Goal: Task Accomplishment & Management: Use online tool/utility

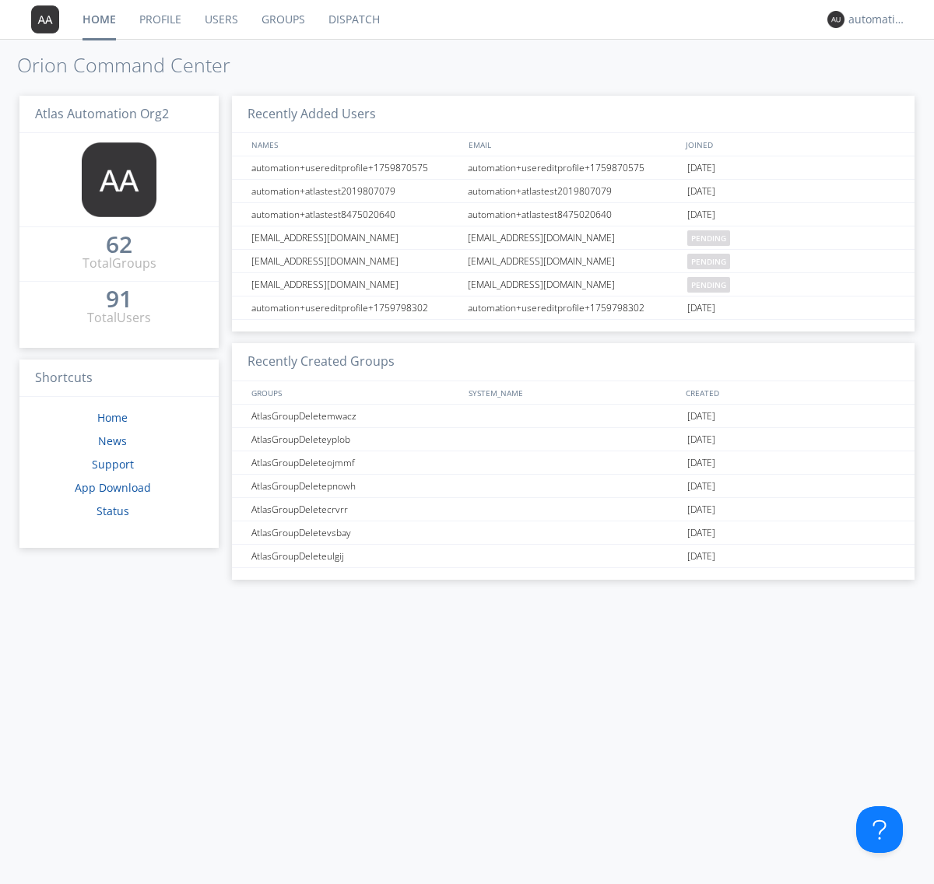
click at [353, 19] on link "Dispatch" at bounding box center [354, 19] width 75 height 39
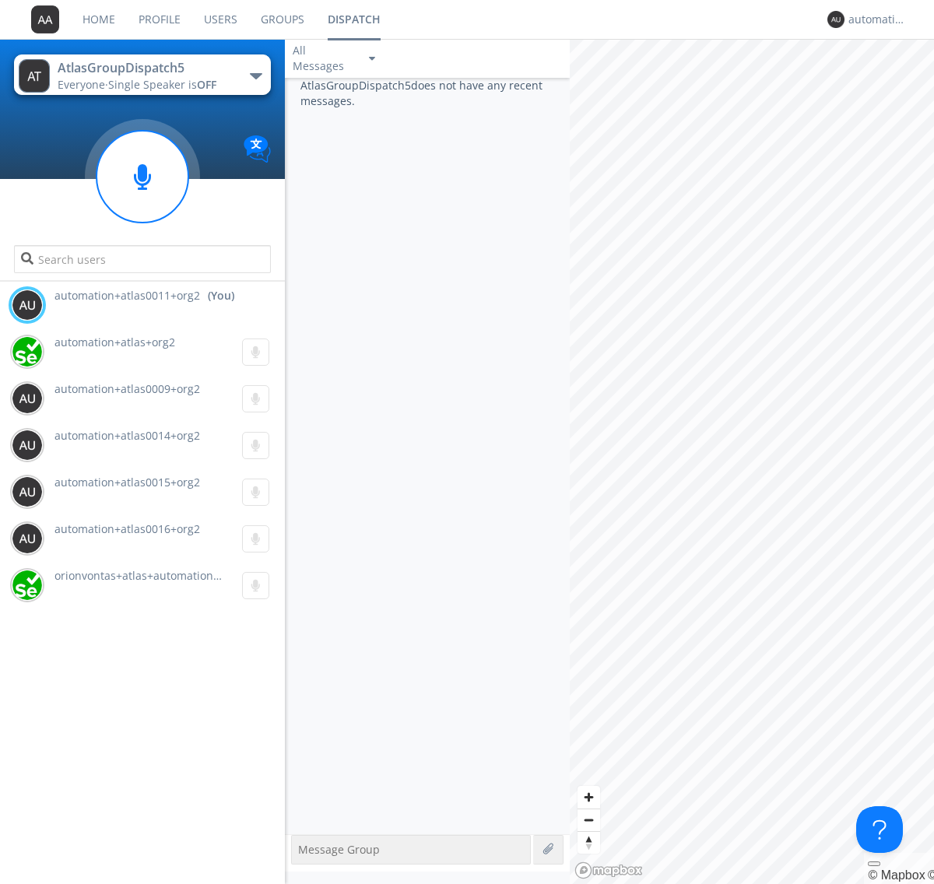
click at [255, 75] on div "button" at bounding box center [256, 76] width 12 height 6
click at [0, 0] on span "AtlasGroupDispatch6" at bounding box center [0, 0] width 0 height 0
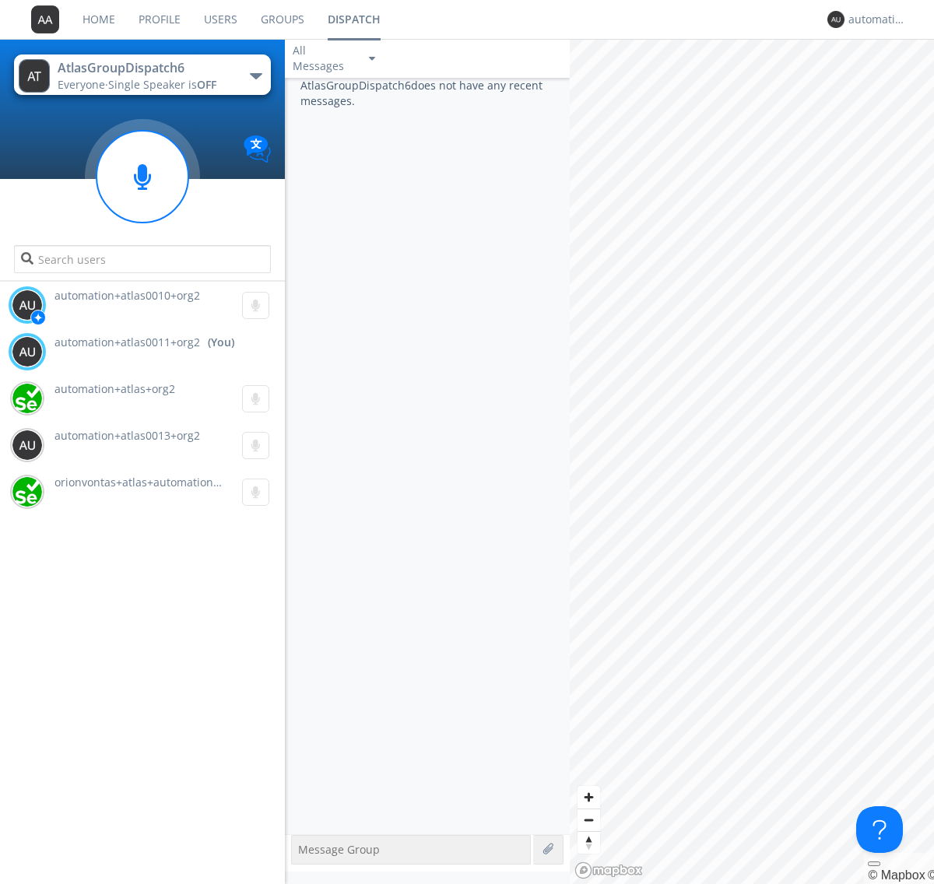
click at [255, 75] on div "button" at bounding box center [256, 76] width 12 height 6
click at [0, 0] on span "AtlasGroupDispatch5" at bounding box center [0, 0] width 0 height 0
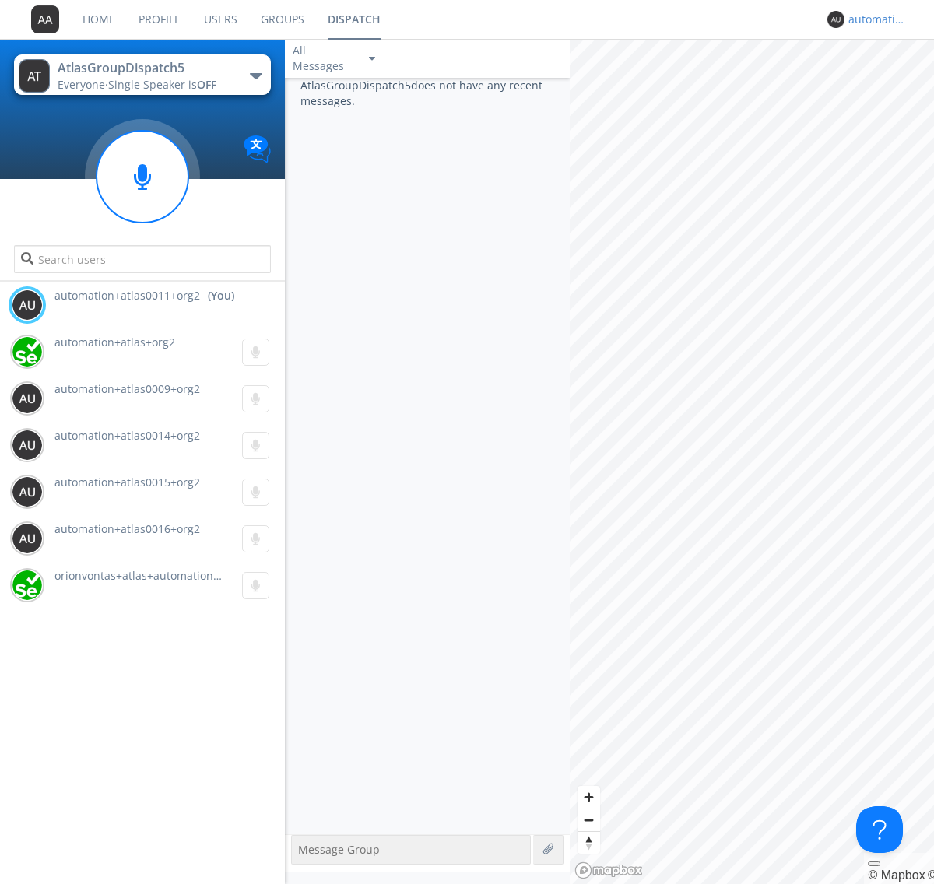
click at [873, 19] on div "automation+atlas0011+org2" at bounding box center [877, 20] width 58 height 16
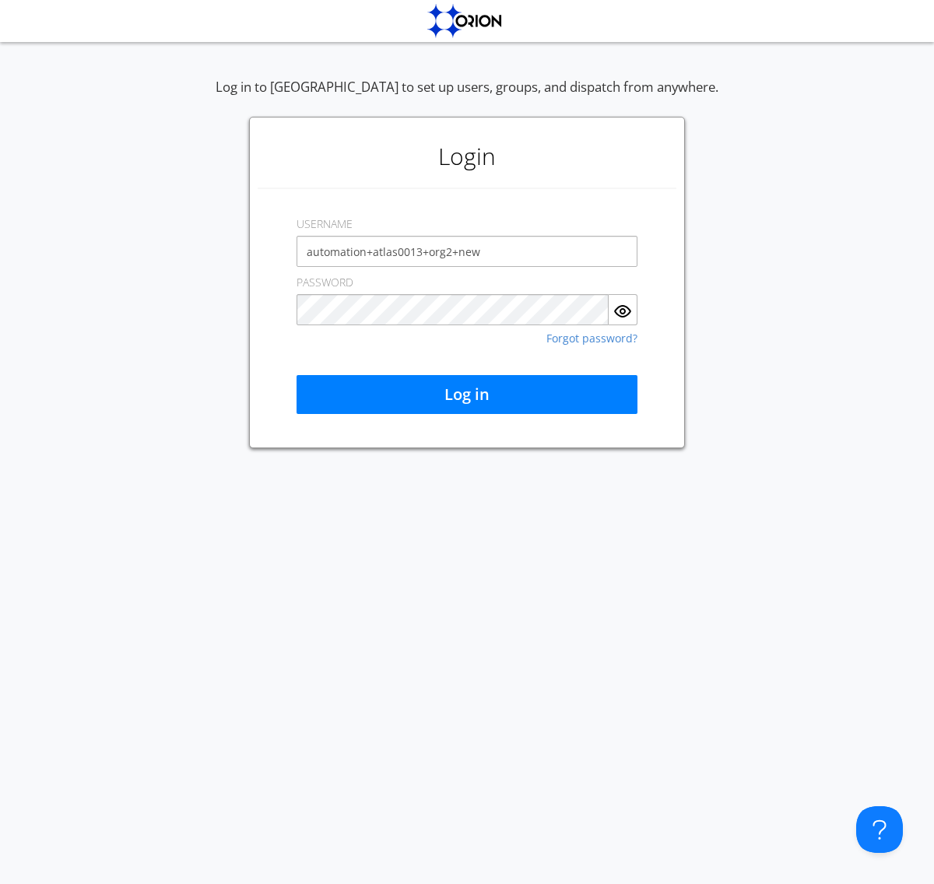
type input "automation+atlas0013+org2+new"
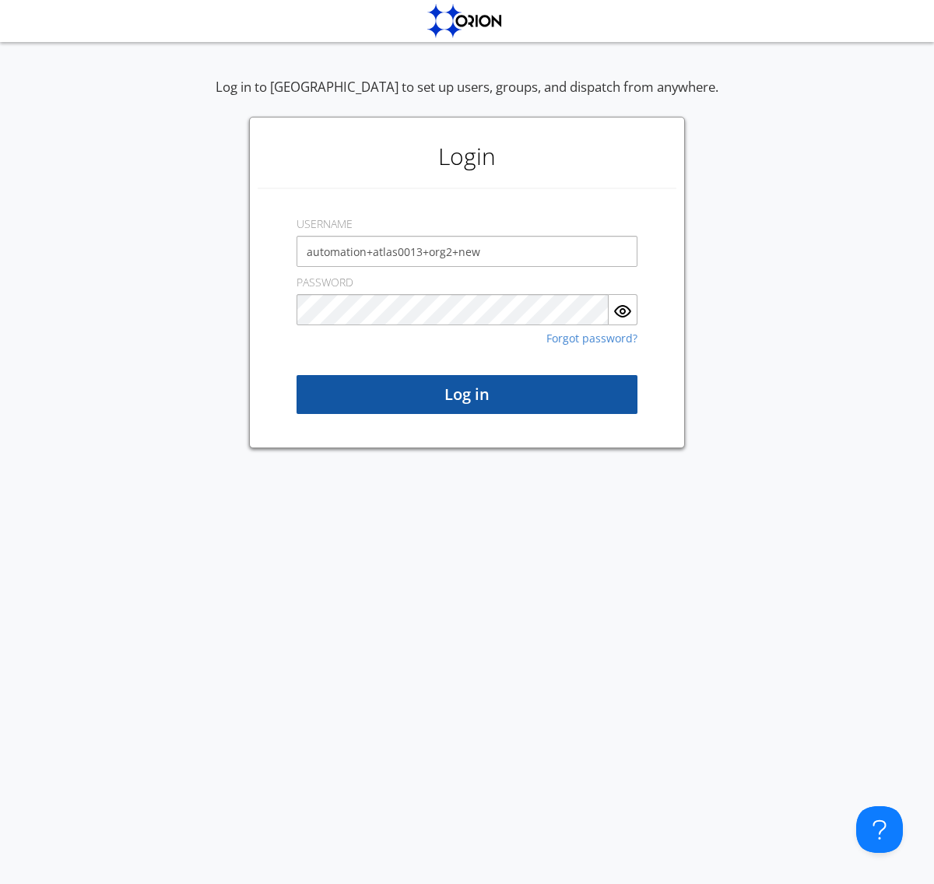
click at [467, 395] on button "Log in" at bounding box center [466, 394] width 341 height 39
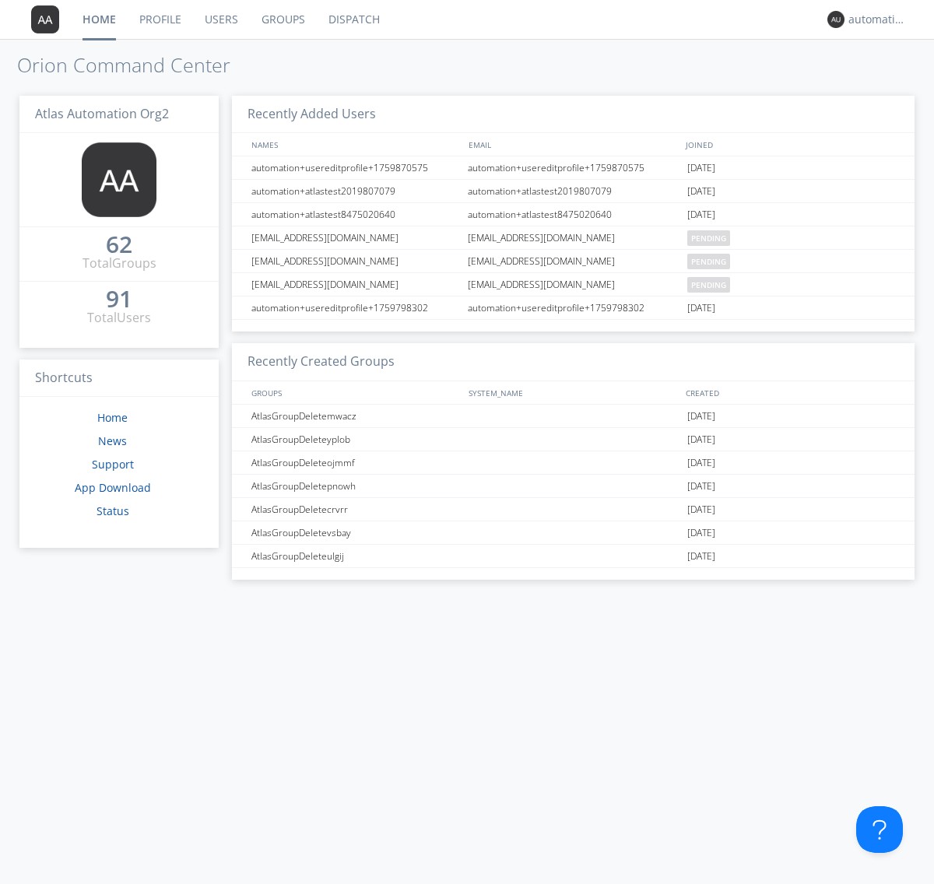
click at [353, 19] on link "Dispatch" at bounding box center [354, 19] width 75 height 39
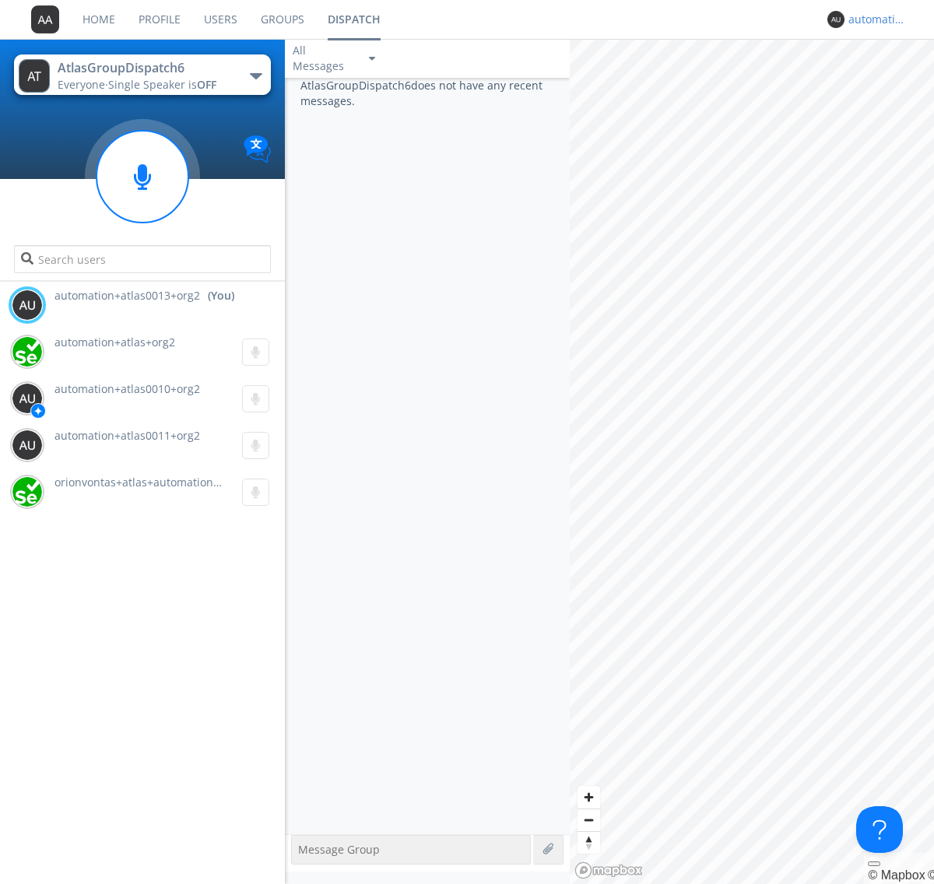
click at [873, 19] on div "automation+atlas0013+org2" at bounding box center [877, 20] width 58 height 16
